Goal: Information Seeking & Learning: Learn about a topic

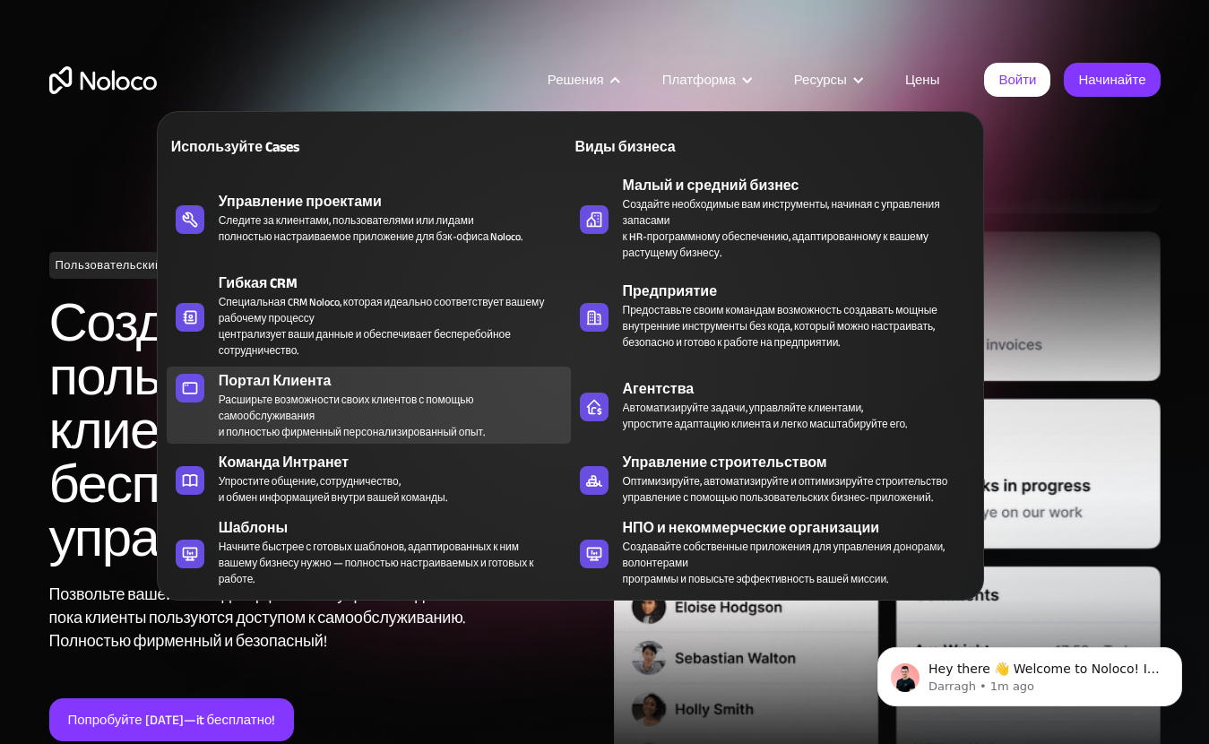
click at [296, 406] on div "Расширьте возможности своих клиентов с помощью самообслуживания и полностью фир…" at bounding box center [390, 416] width 343 height 48
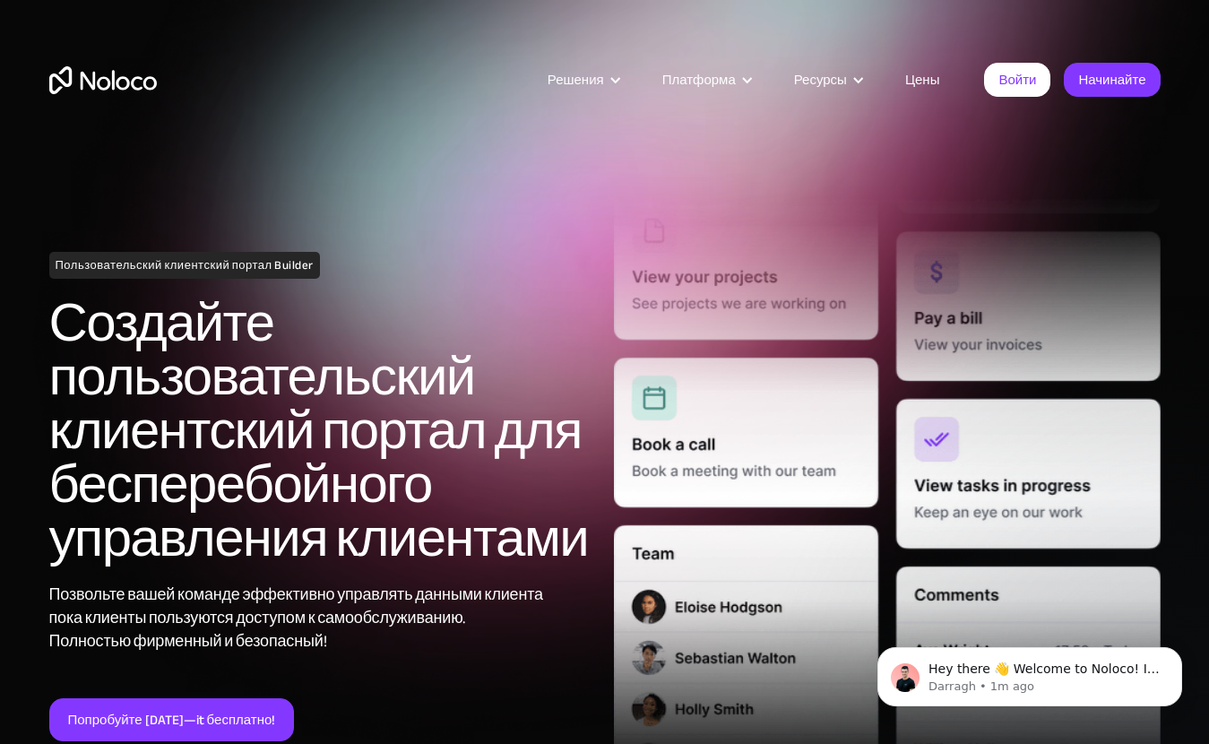
click at [508, 363] on h2 "Создайте пользовательский клиентский портал для бесперебойного управления клиен…" at bounding box center [322, 431] width 547 height 269
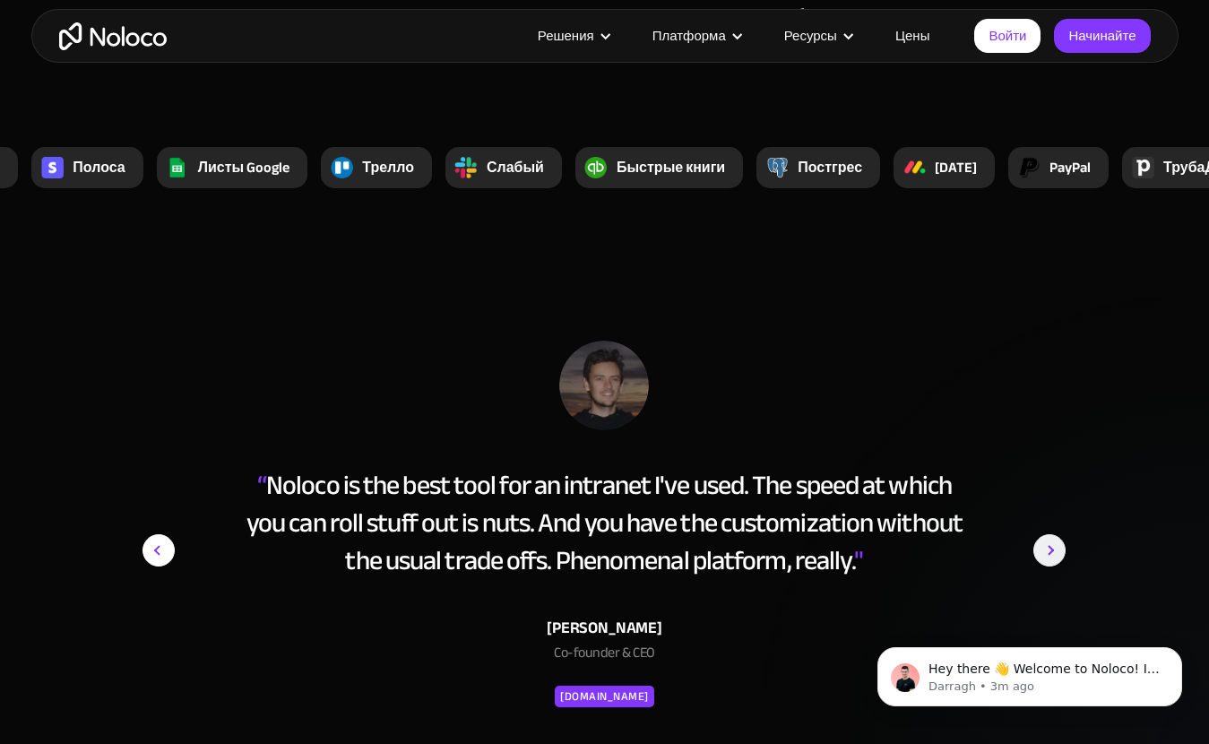
scroll to position [7349, 0]
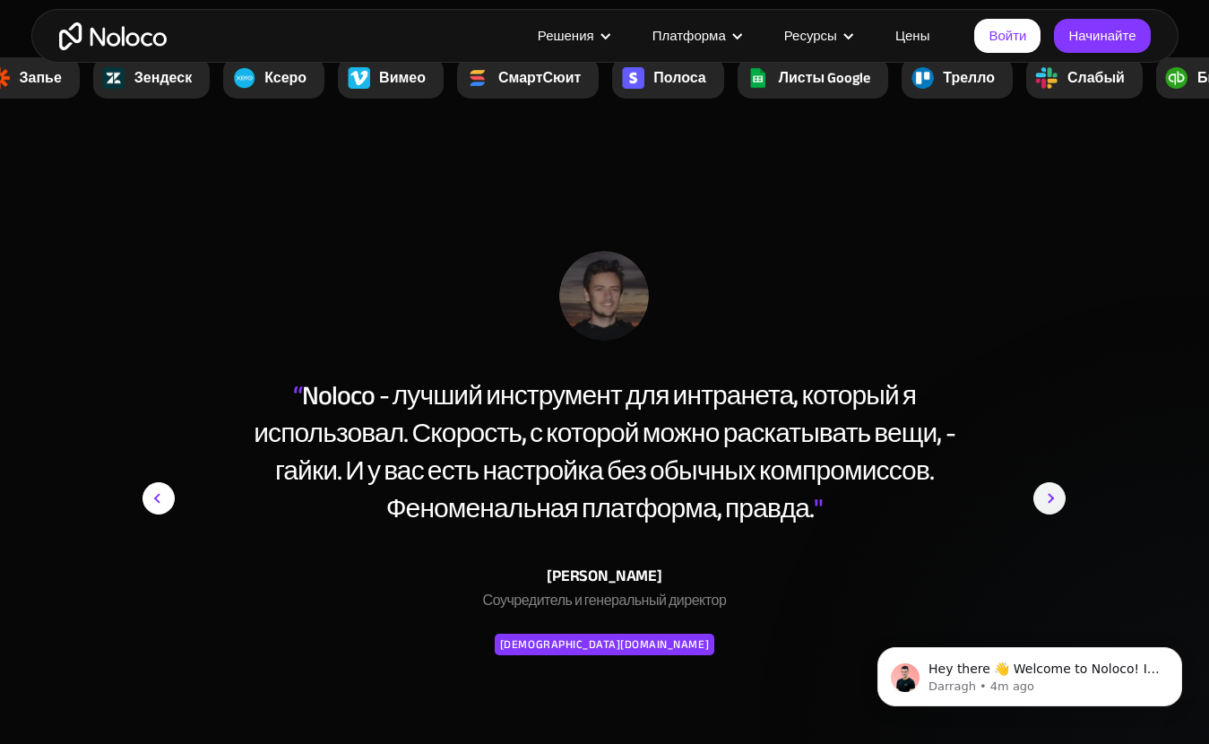
click at [912, 30] on link "Цены" at bounding box center [913, 35] width 80 height 23
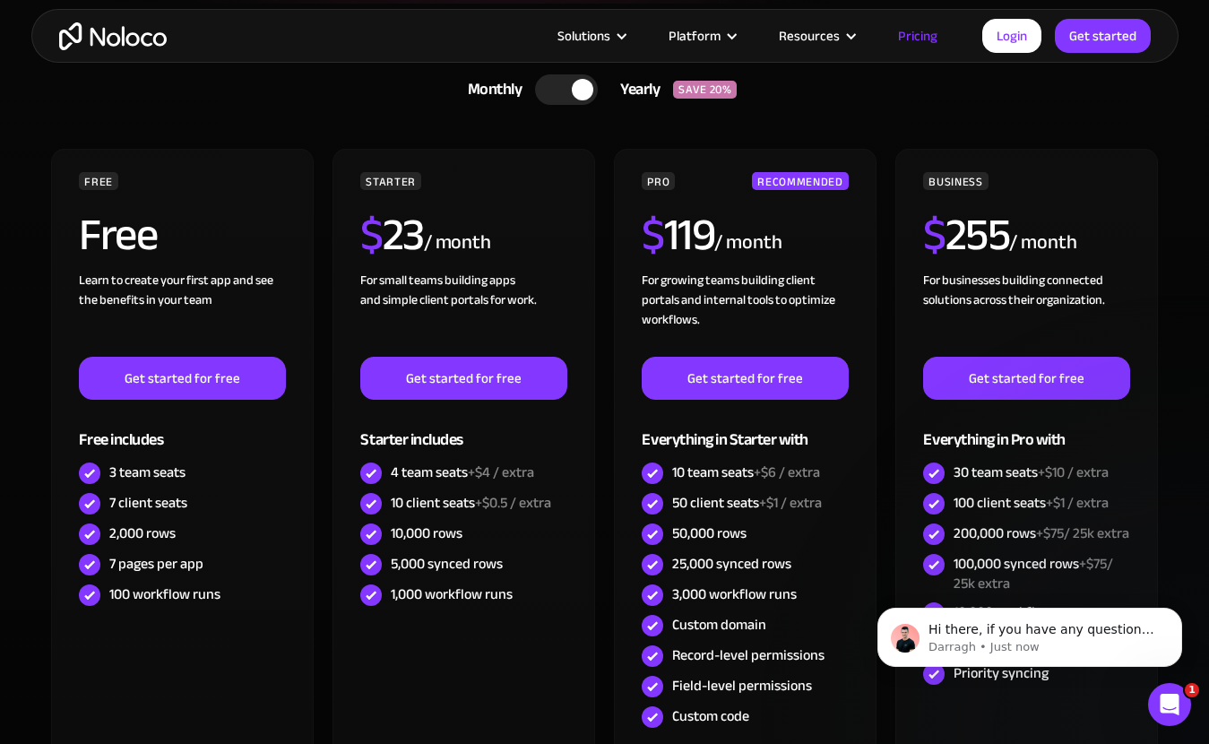
scroll to position [358, 0]
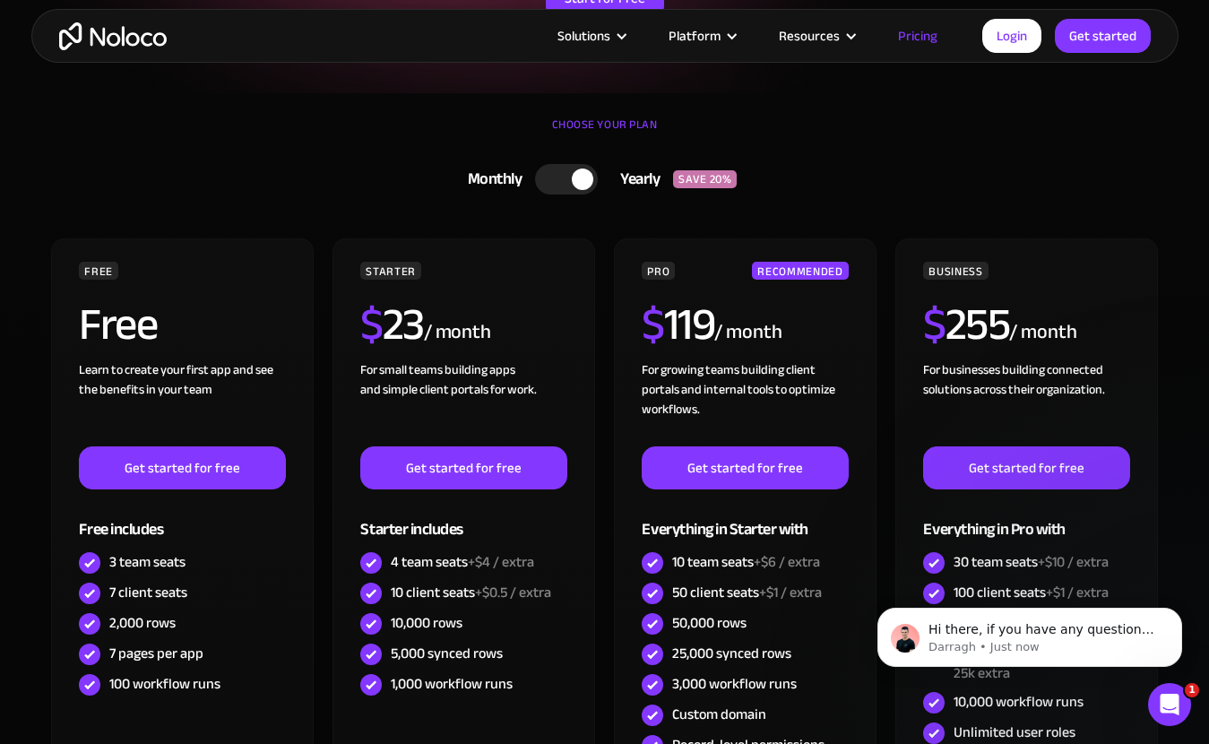
click at [532, 178] on div "Monthly" at bounding box center [490, 179] width 91 height 27
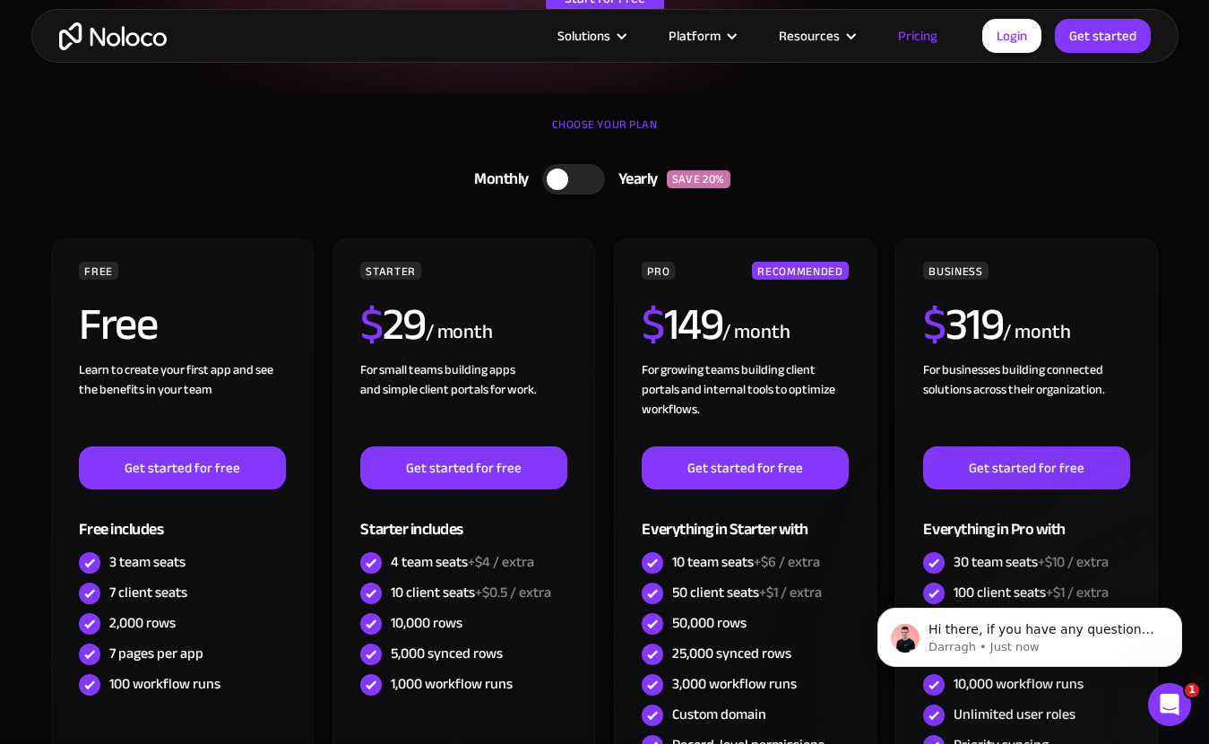
click at [540, 175] on div "Monthly" at bounding box center [497, 179] width 91 height 27
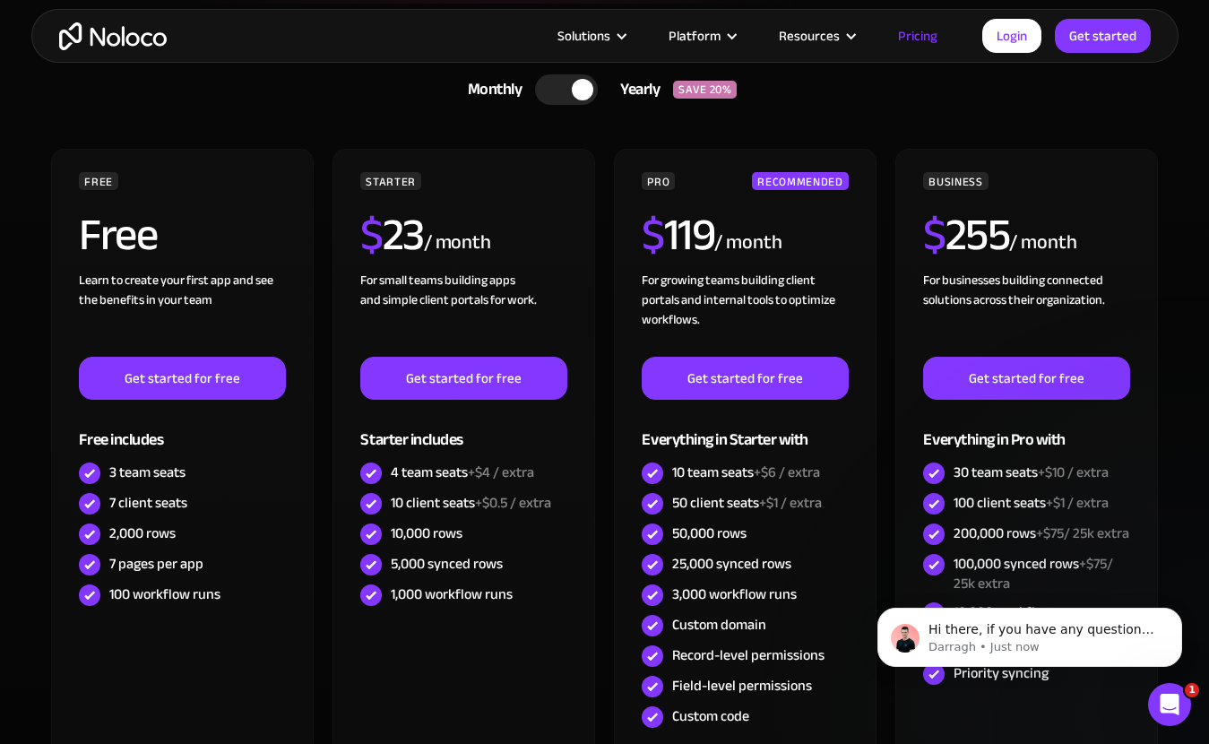
scroll to position [538, 0]
